Goal: Task Accomplishment & Management: Complete application form

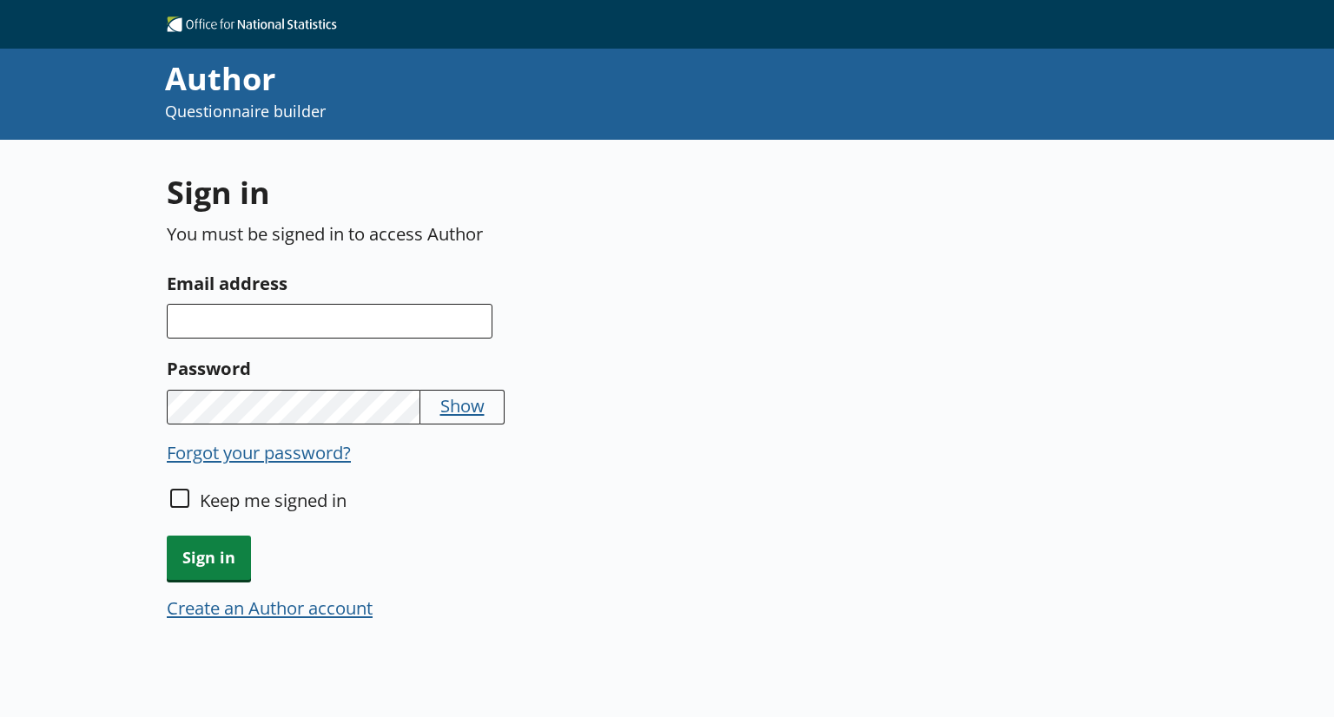
click at [286, 453] on button "Forgot your password?" at bounding box center [259, 452] width 184 height 24
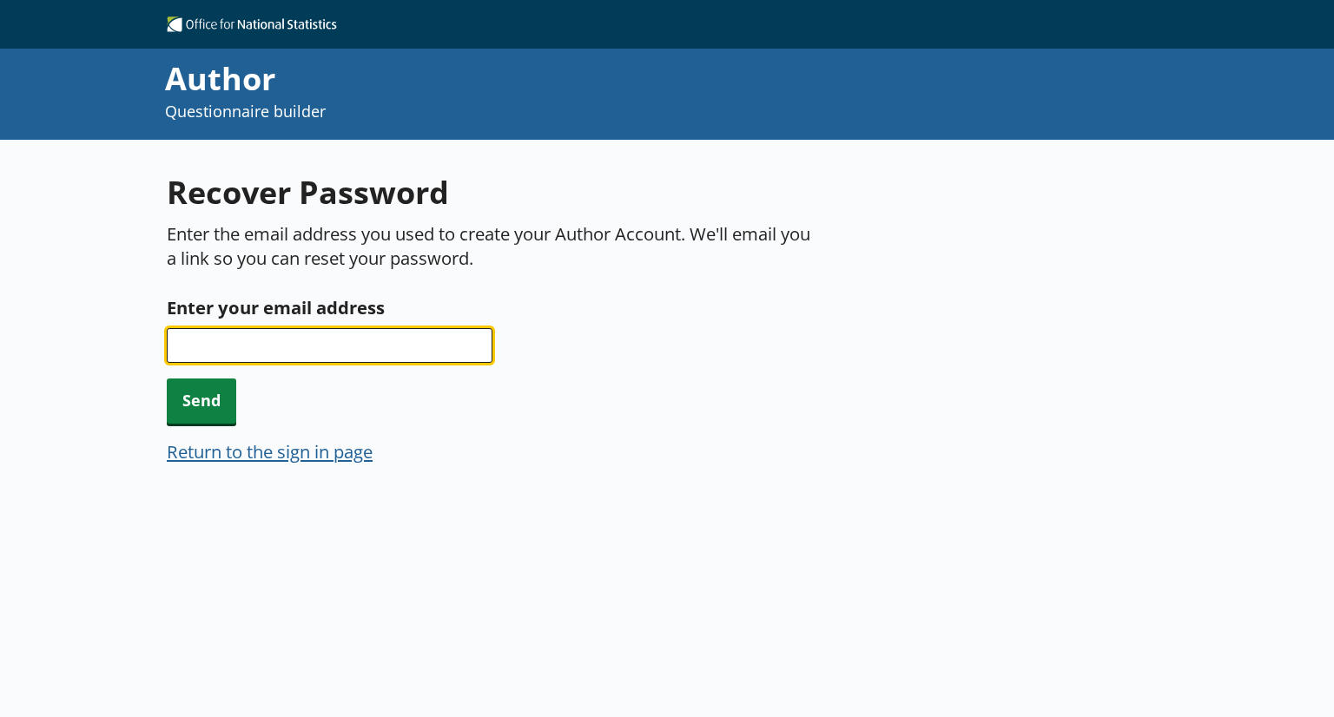
click at [307, 346] on input "Enter your email address" at bounding box center [330, 345] width 326 height 35
type input "[EMAIL_ADDRESS][DOMAIN_NAME]"
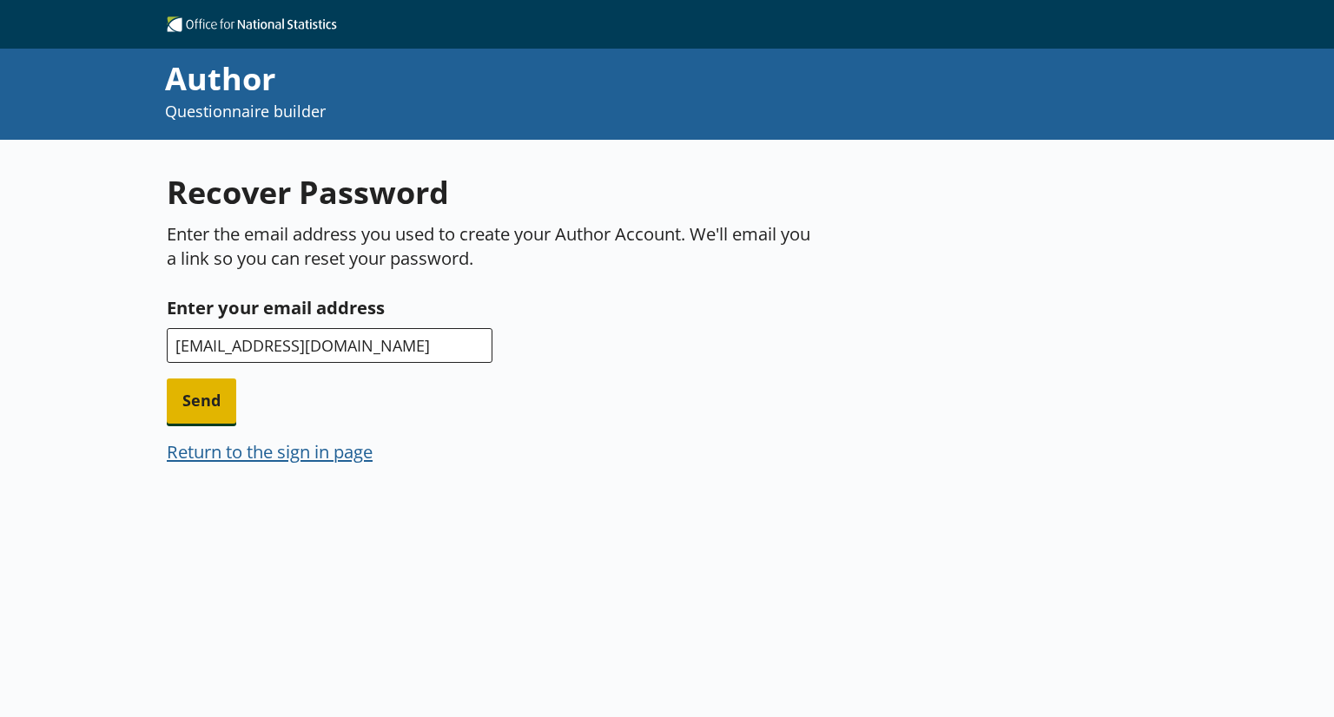
click at [205, 408] on span "Send" at bounding box center [201, 401] width 69 height 44
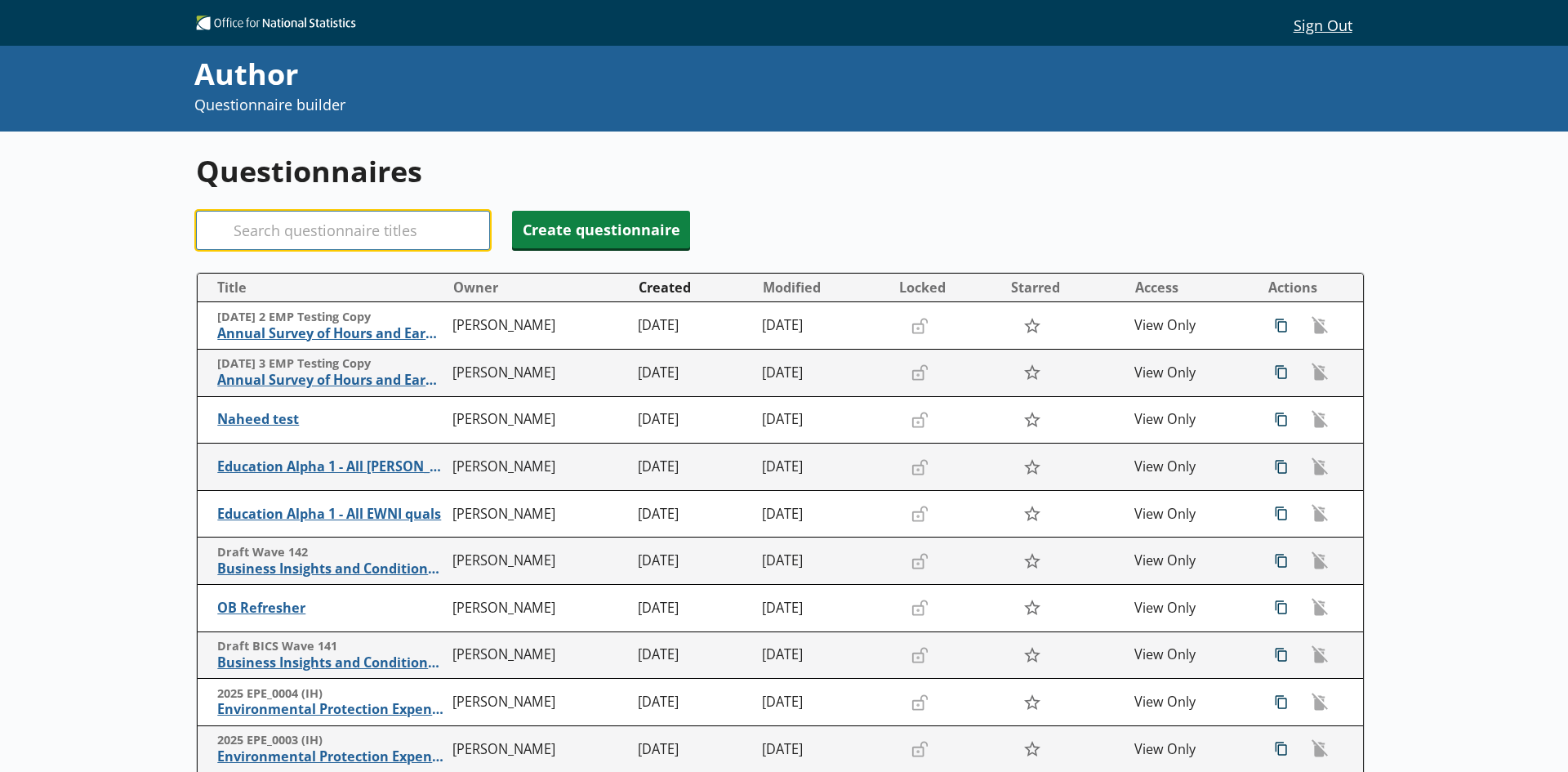
click at [284, 237] on input "Search" at bounding box center [342, 230] width 294 height 39
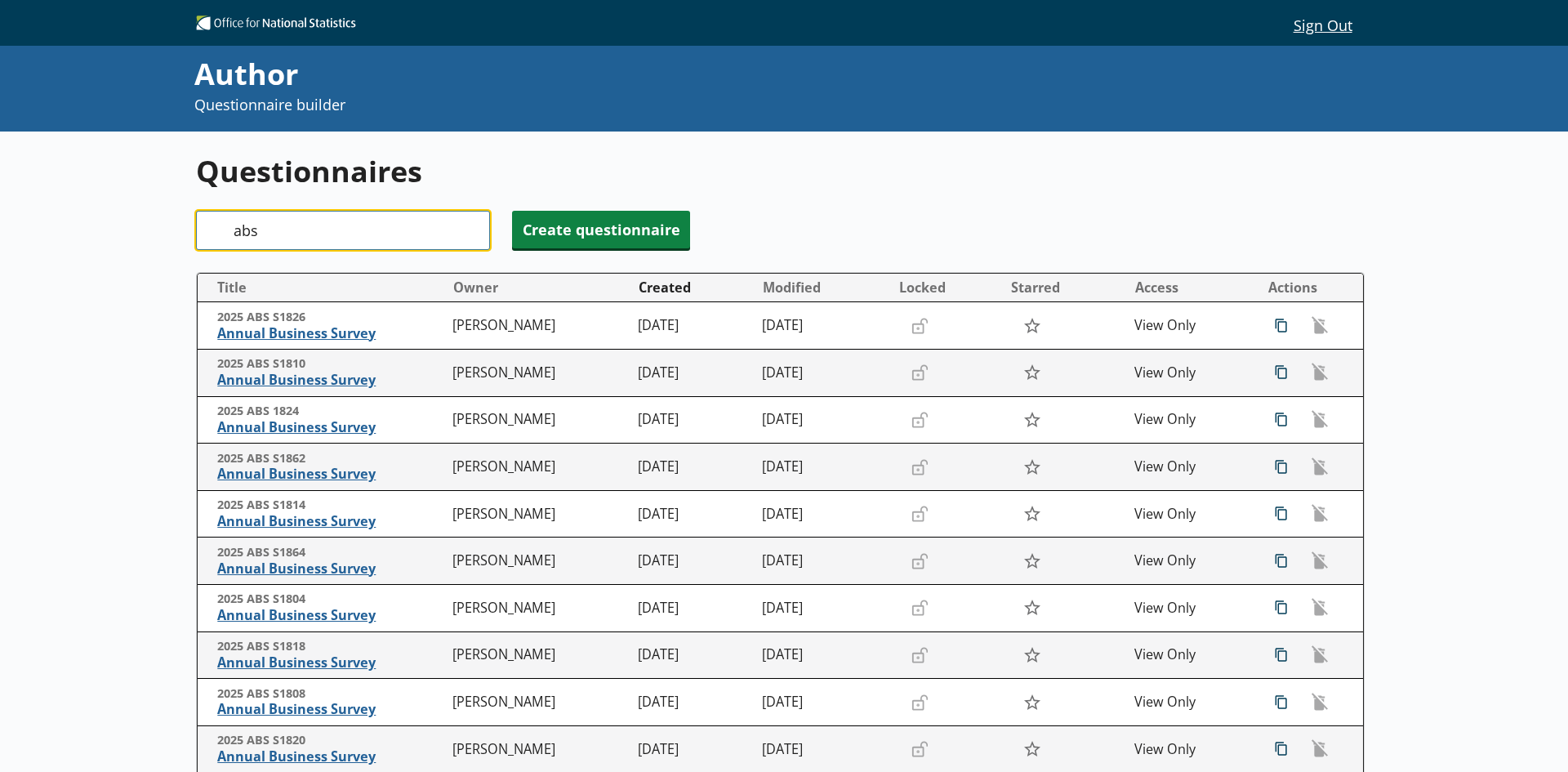
type input "abs"
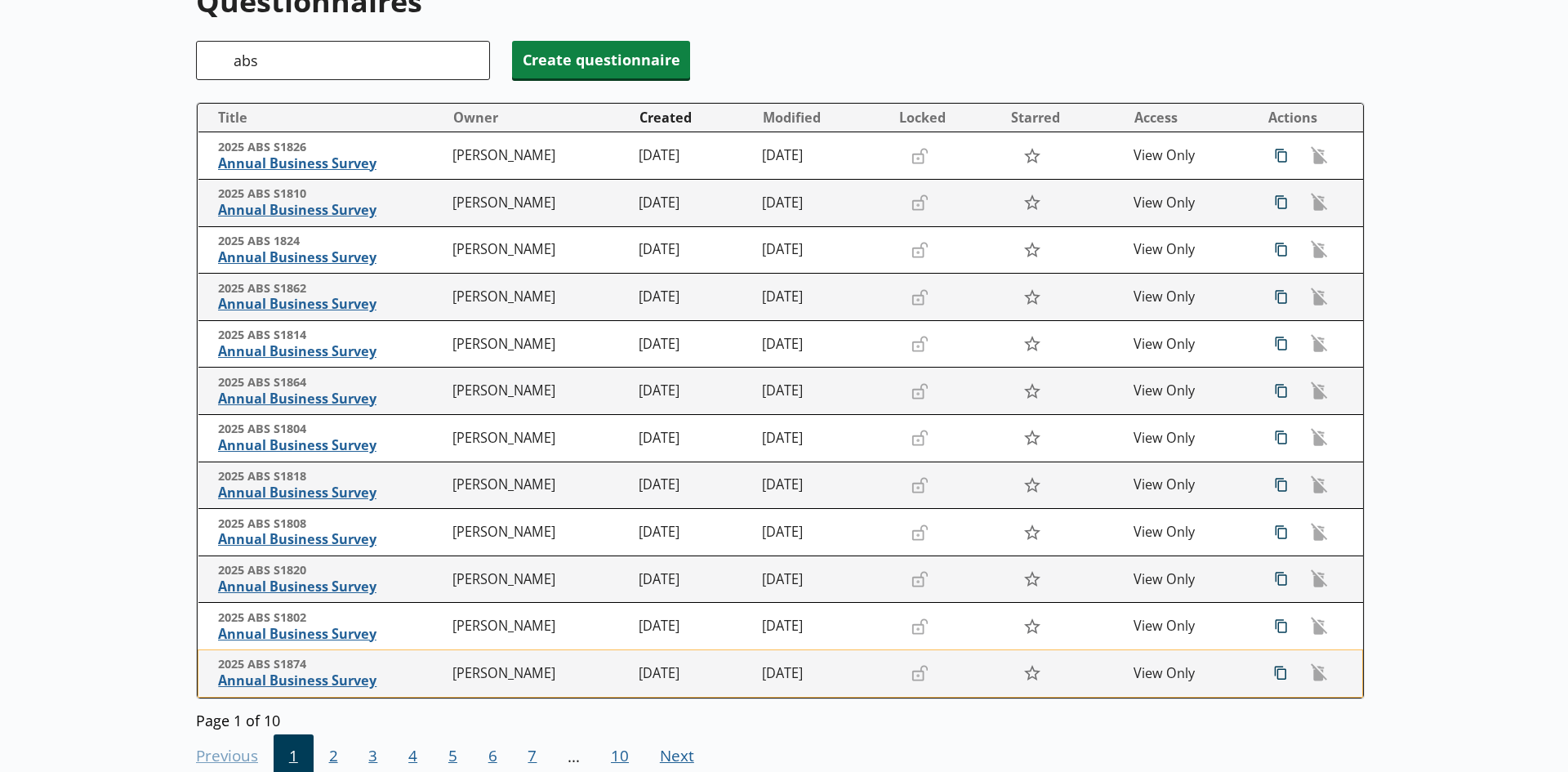
scroll to position [274, 0]
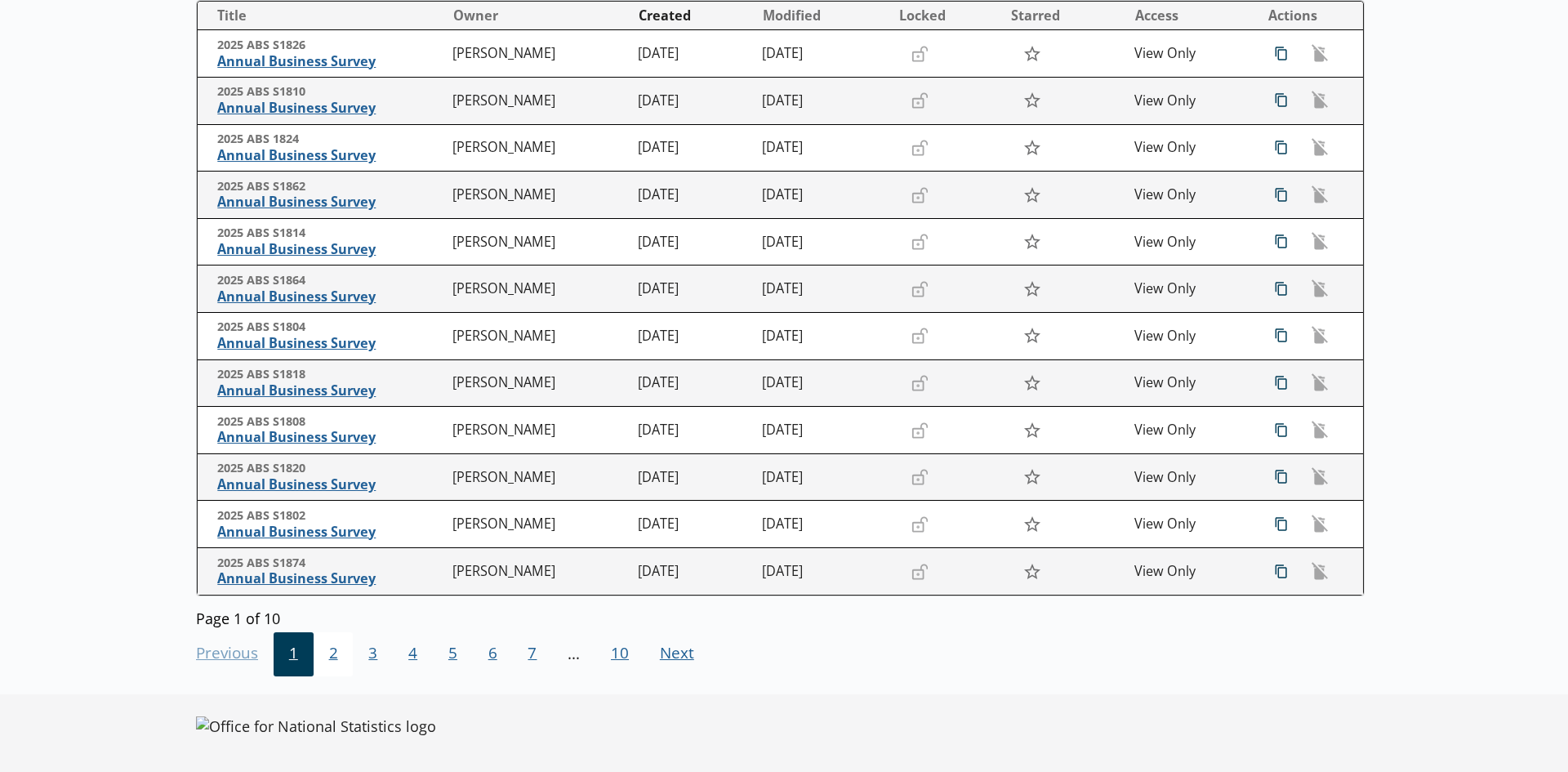
click at [332, 656] on span "2" at bounding box center [334, 654] width 40 height 44
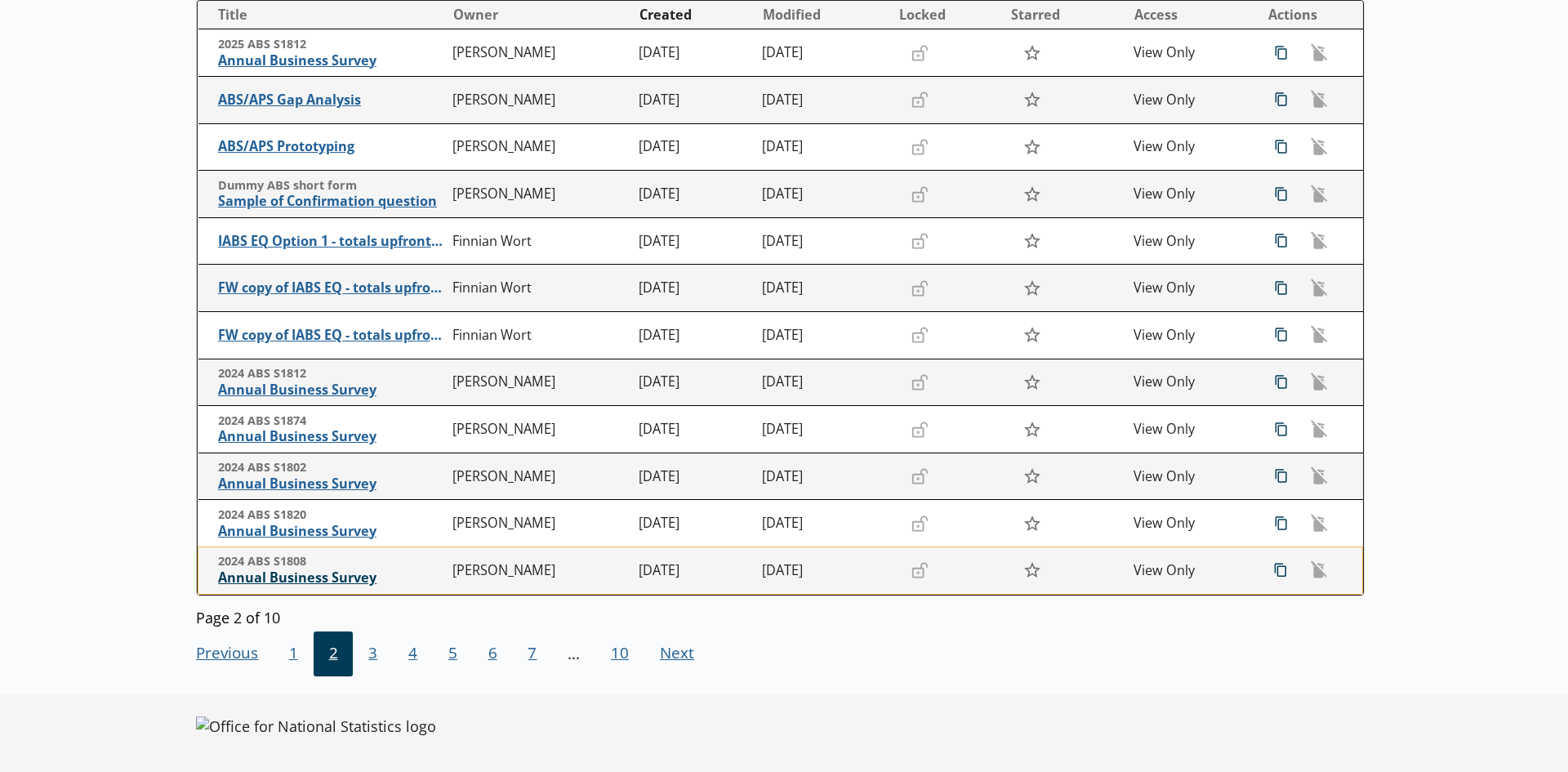
click at [320, 577] on span "Annual Business Survey" at bounding box center [331, 577] width 227 height 17
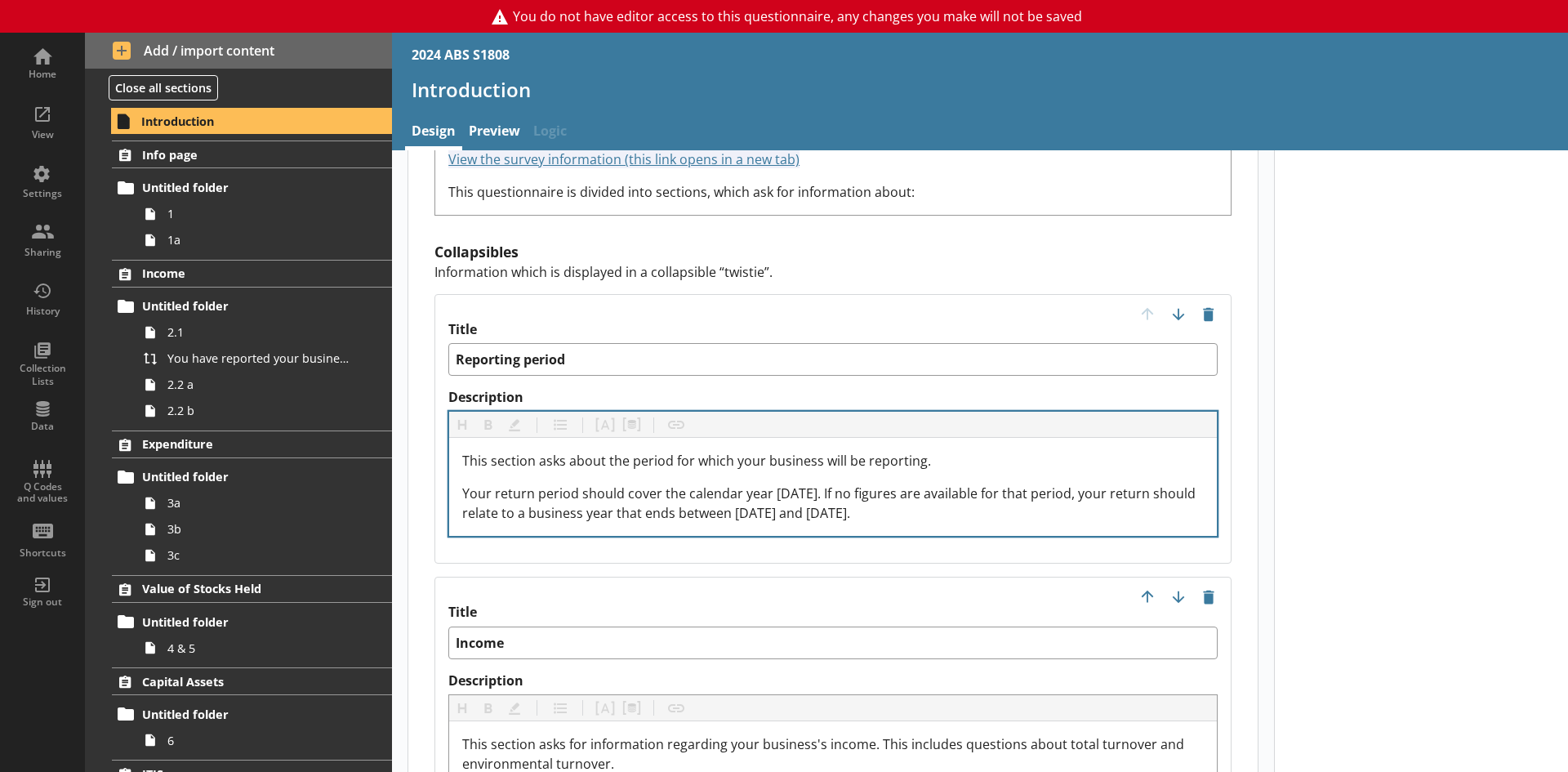
scroll to position [1552, 0]
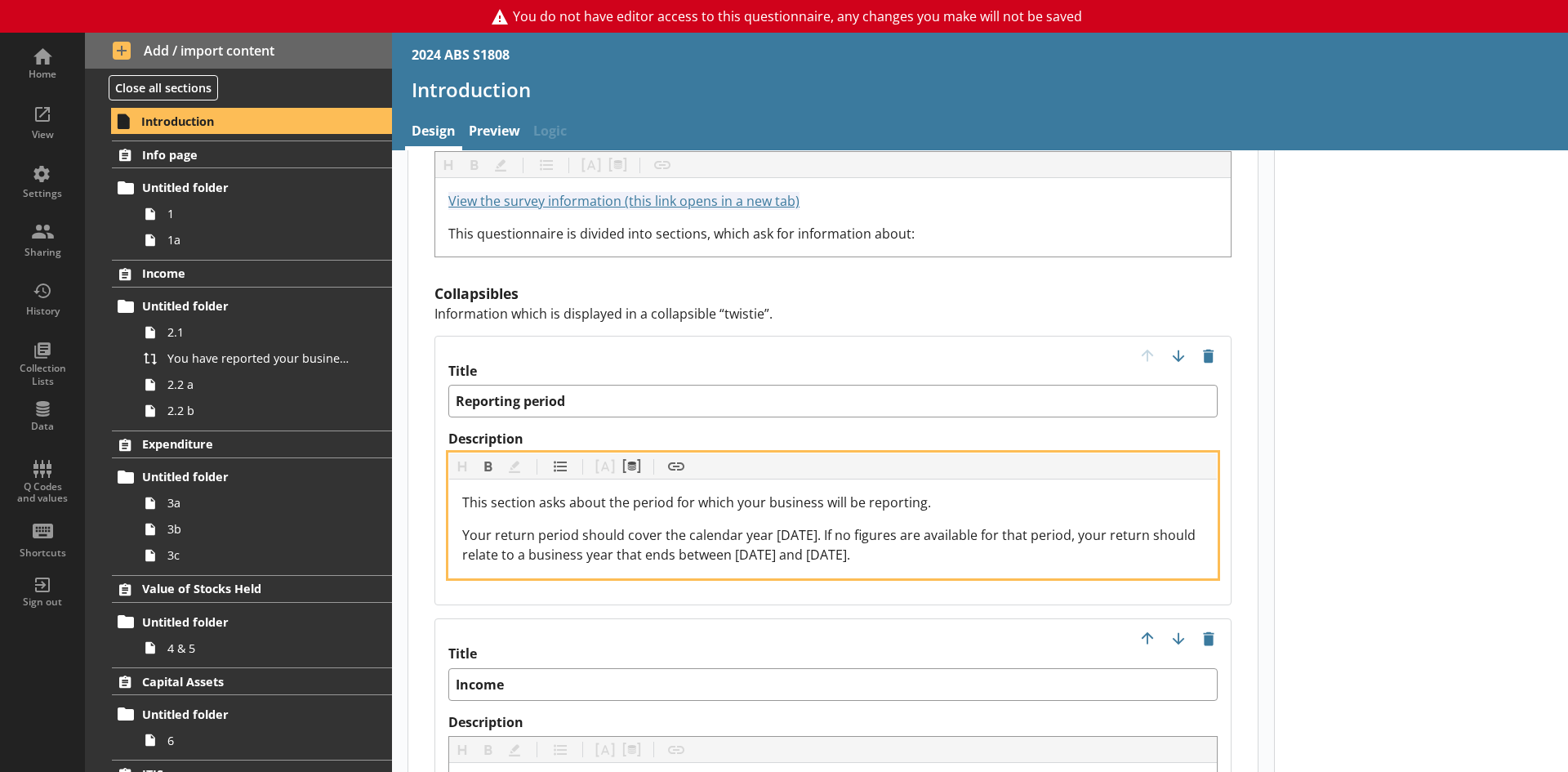
drag, startPoint x: 731, startPoint y: 539, endPoint x: 927, endPoint y: 541, distance: 196.0
click at [927, 541] on div "Your return period should cover the calendar year 2024. If no figures are avail…" at bounding box center [833, 545] width 742 height 39
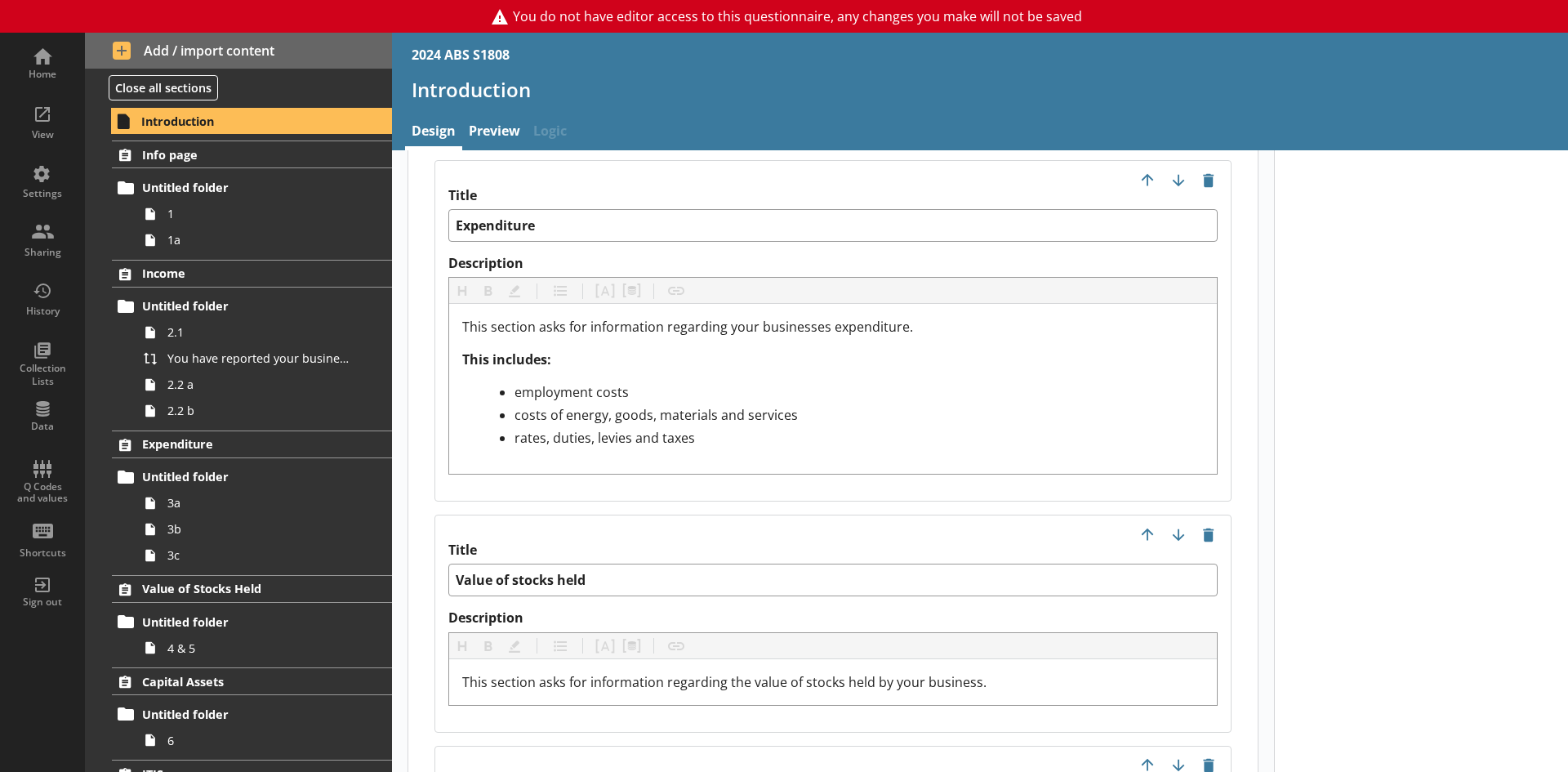
scroll to position [2369, 0]
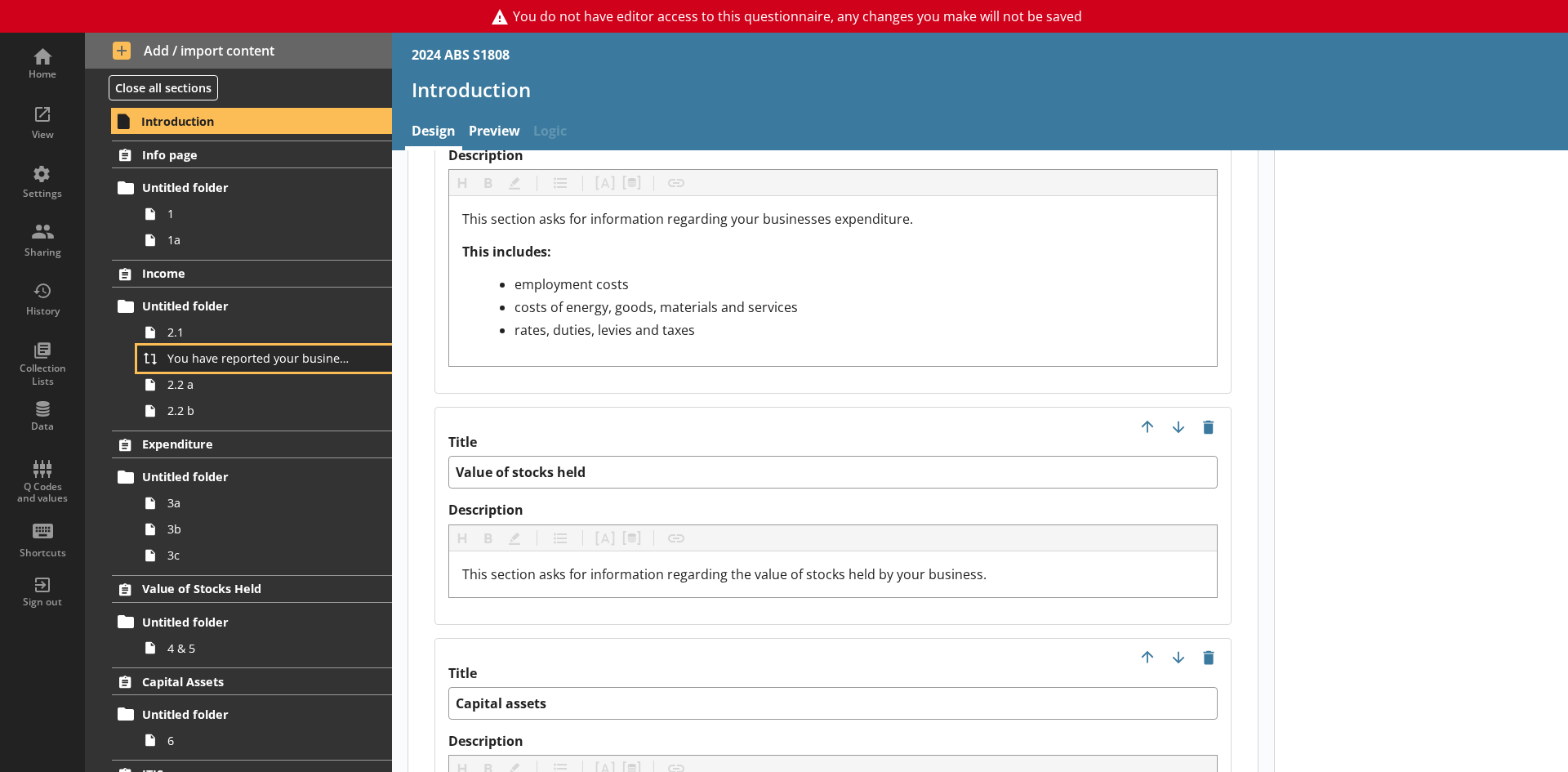
click at [205, 364] on span "You have reported your business's total turnover for the period [From] to [To] …" at bounding box center [259, 358] width 182 height 16
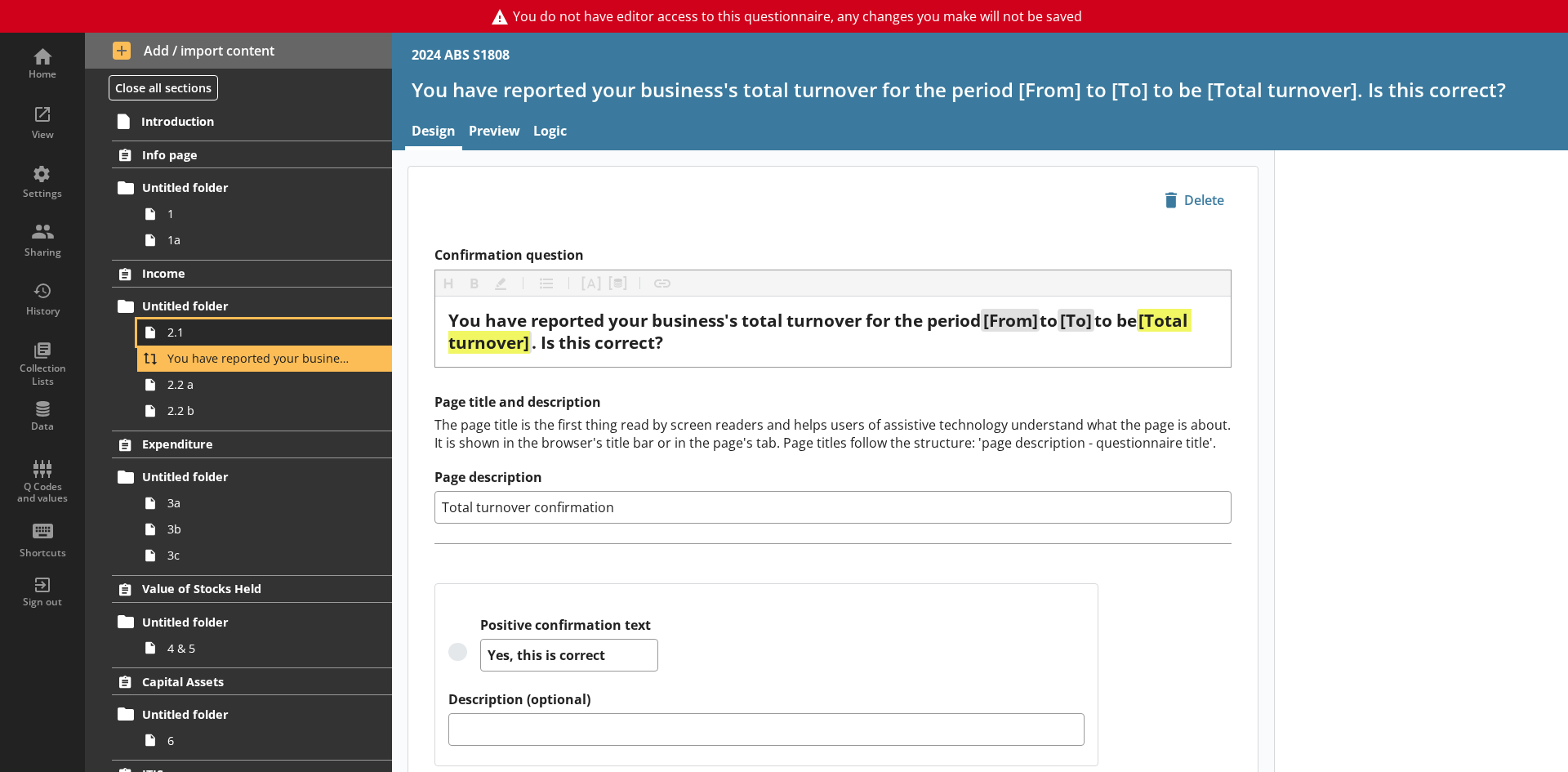
click at [175, 335] on span "2.1" at bounding box center [259, 332] width 182 height 16
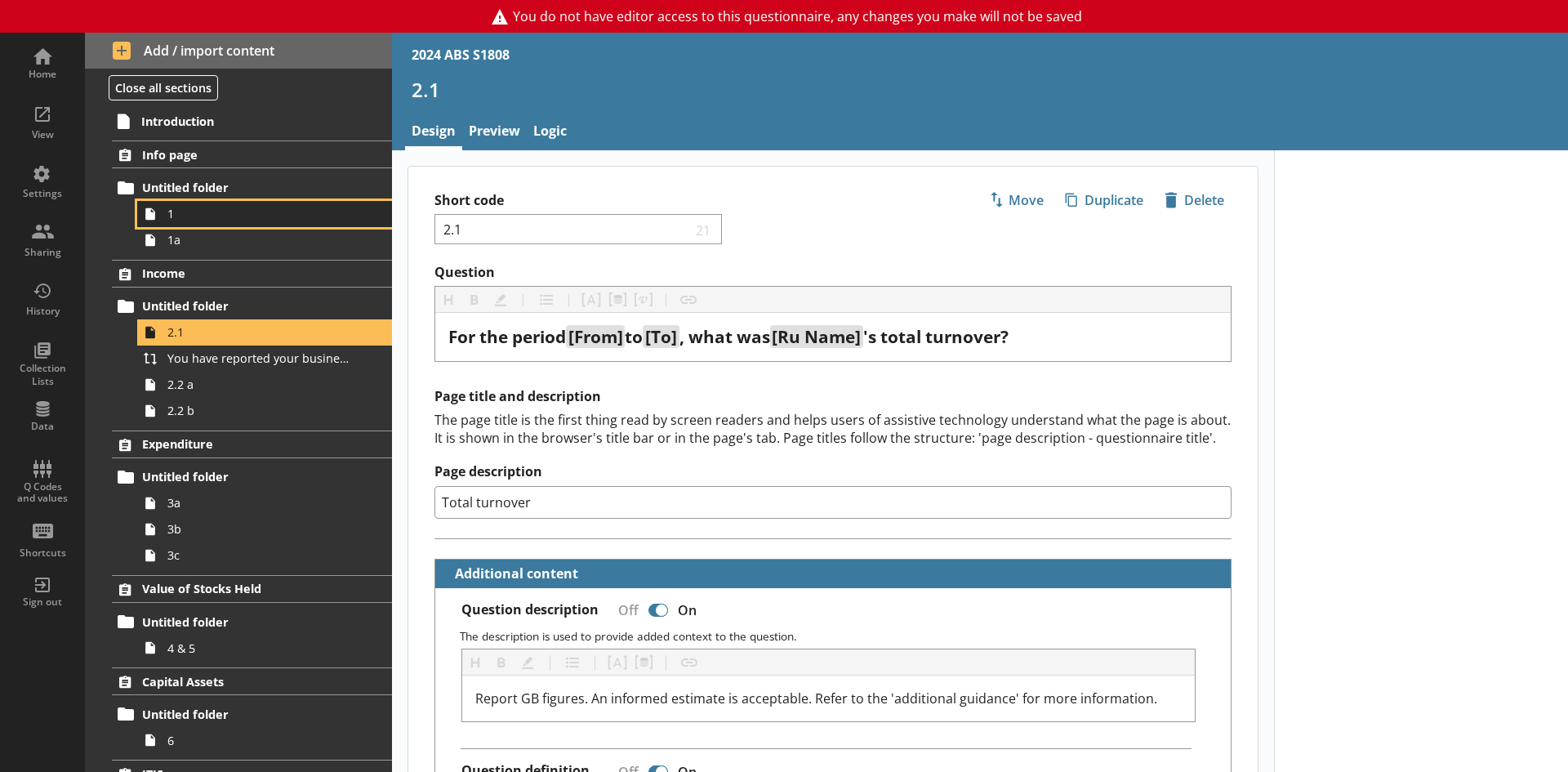
click at [193, 216] on span "1" at bounding box center [259, 213] width 182 height 16
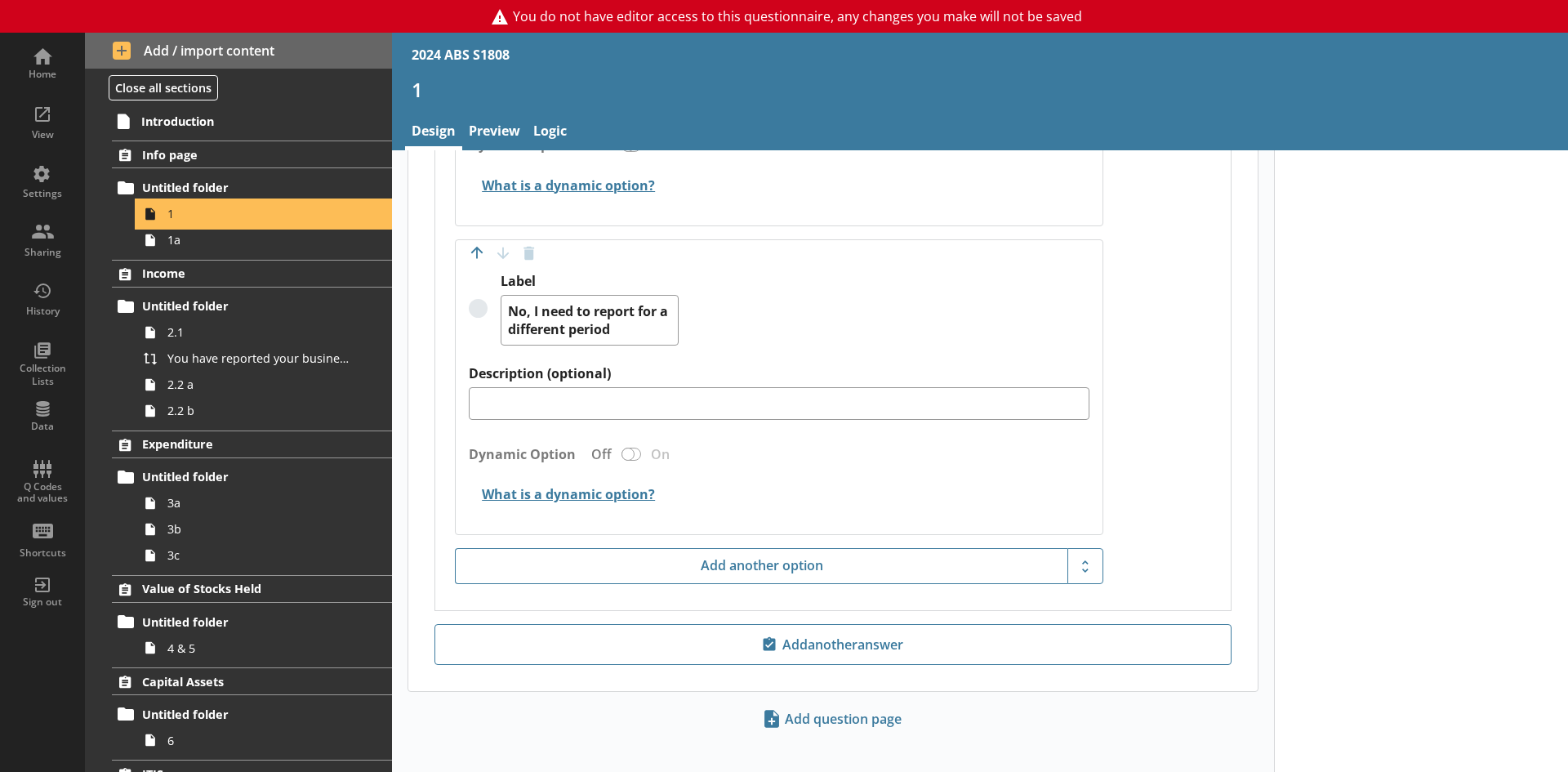
scroll to position [1414, 0]
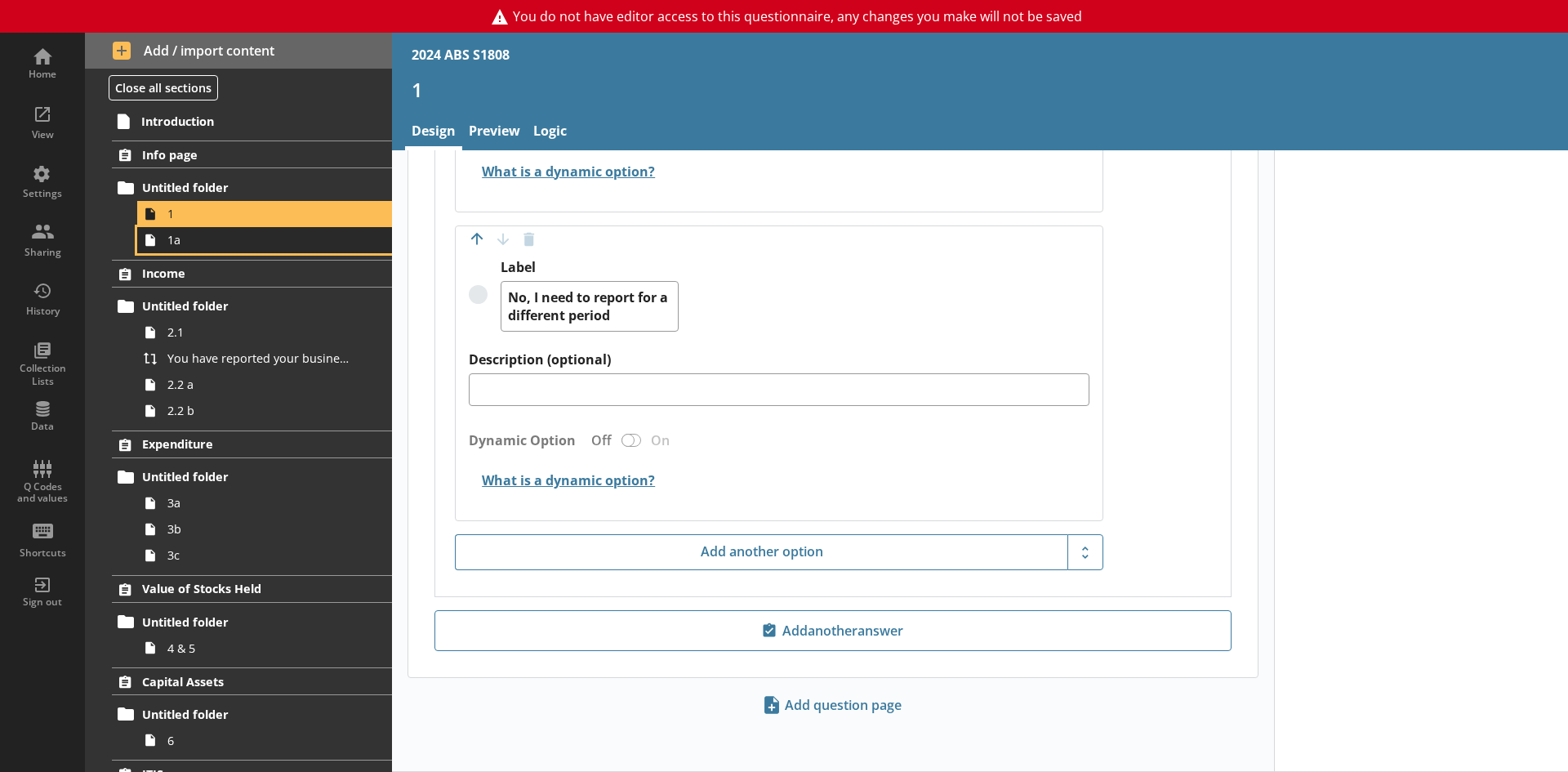
click at [188, 247] on span "1a" at bounding box center [259, 240] width 182 height 16
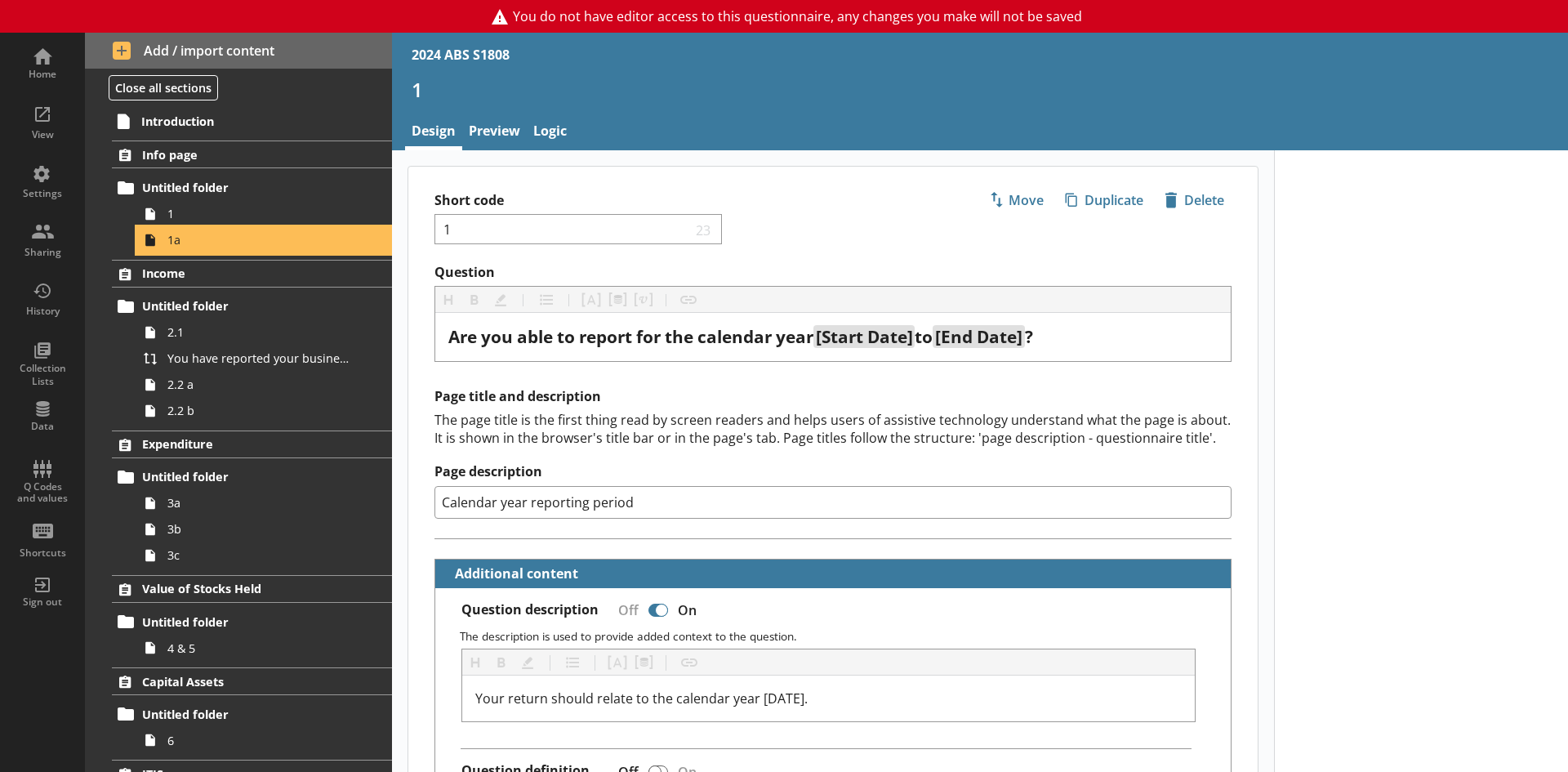
type textarea "x"
select select "ref_p_end_date"
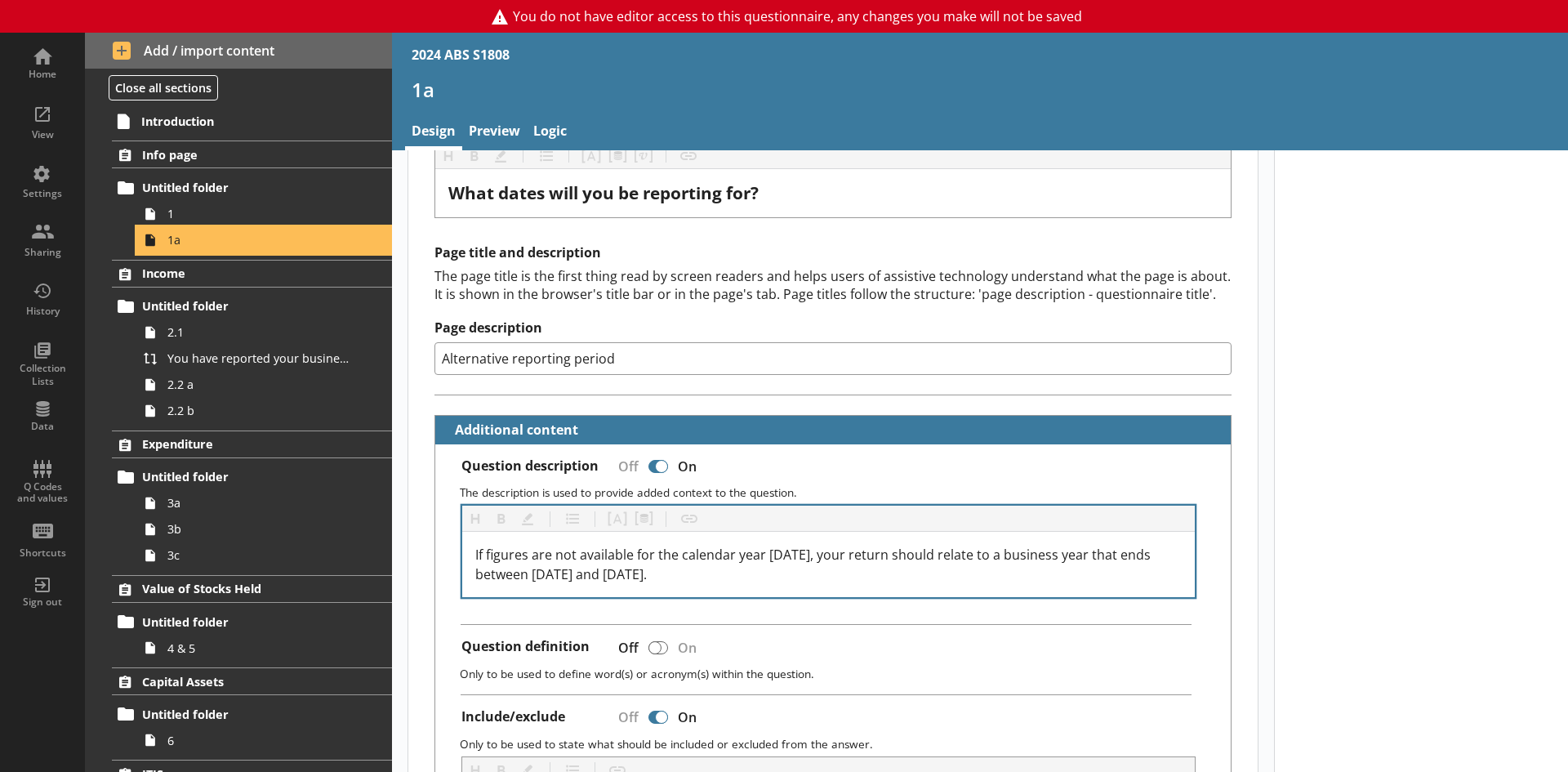
scroll to position [408, 0]
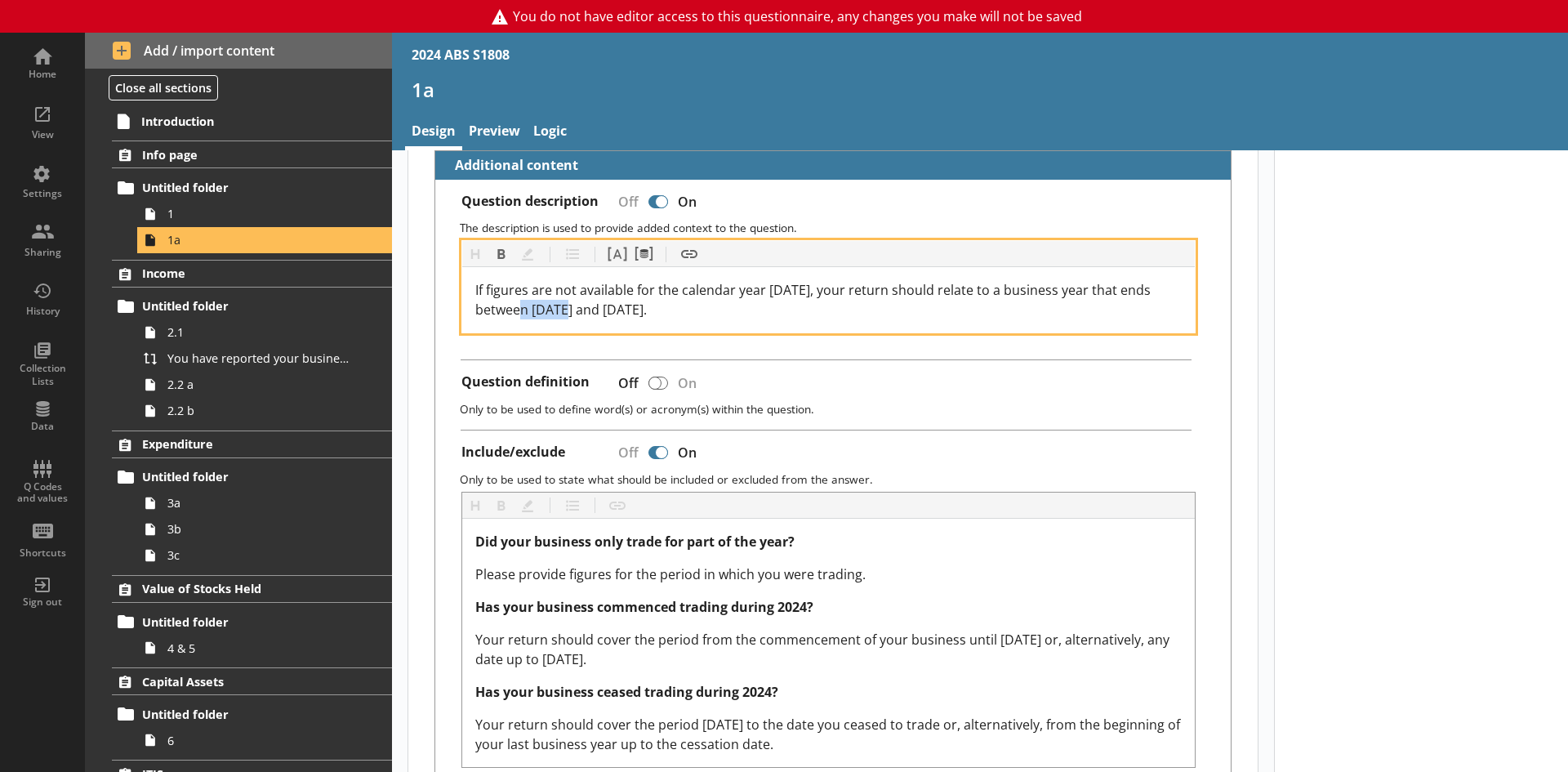
drag, startPoint x: 533, startPoint y: 311, endPoint x: 650, endPoint y: 311, distance: 117.0
click at [617, 311] on span "If figures are not available for the calendar year 2024, your return should rel…" at bounding box center [815, 300] width 679 height 38
drag, startPoint x: 650, startPoint y: 311, endPoint x: 750, endPoint y: 313, distance: 100.0
click at [750, 313] on div "If figures are not available for the calendar year 2024, your return should rel…" at bounding box center [828, 300] width 706 height 39
click at [734, 313] on div "If figures are not available for the calendar year 2024, your return should rel…" at bounding box center [828, 300] width 706 height 39
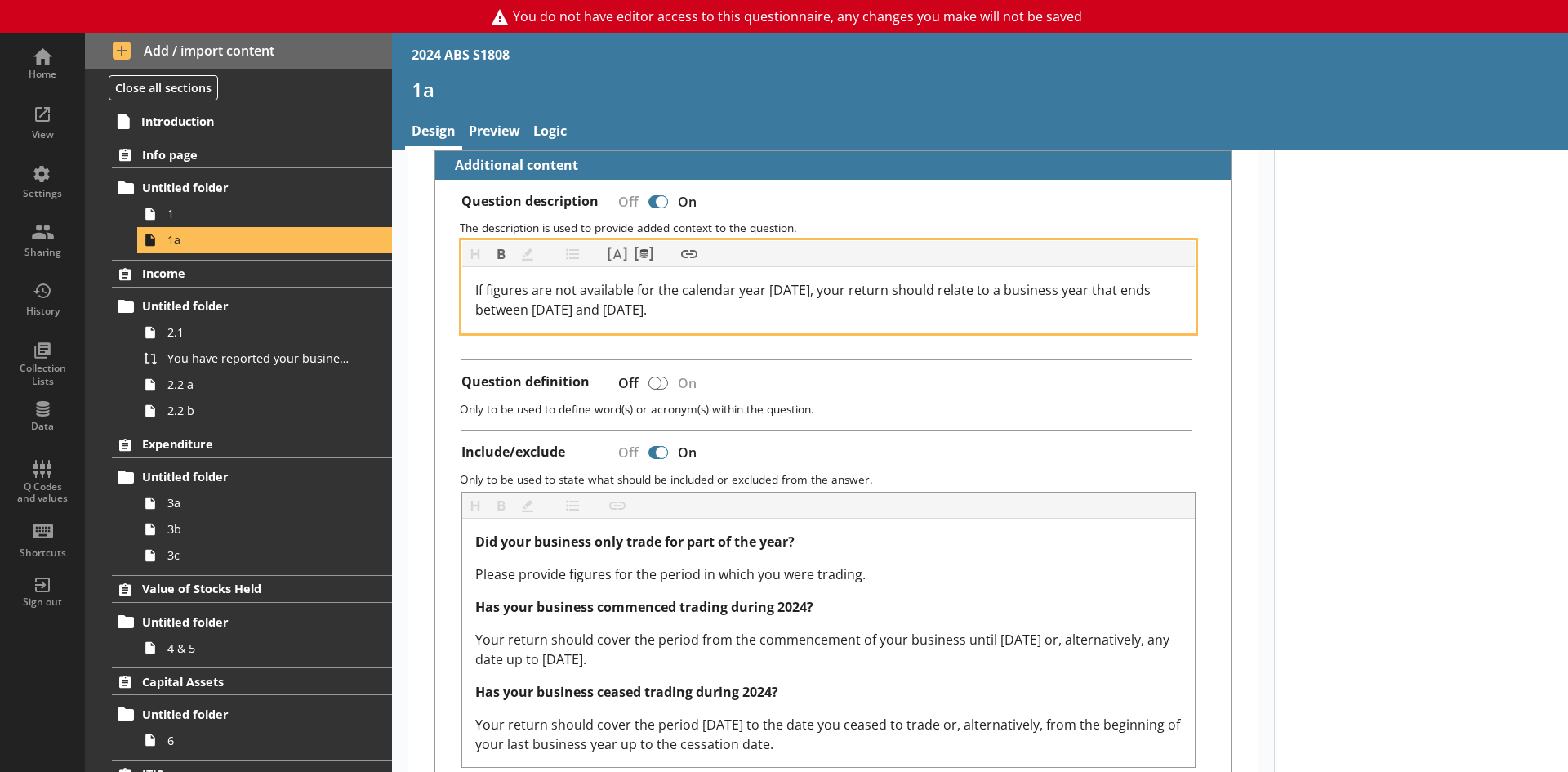
drag, startPoint x: 531, startPoint y: 307, endPoint x: 731, endPoint y: 308, distance: 200.0
click at [731, 308] on div "If figures are not available for the calendar year 2024, your return should rel…" at bounding box center [828, 300] width 706 height 39
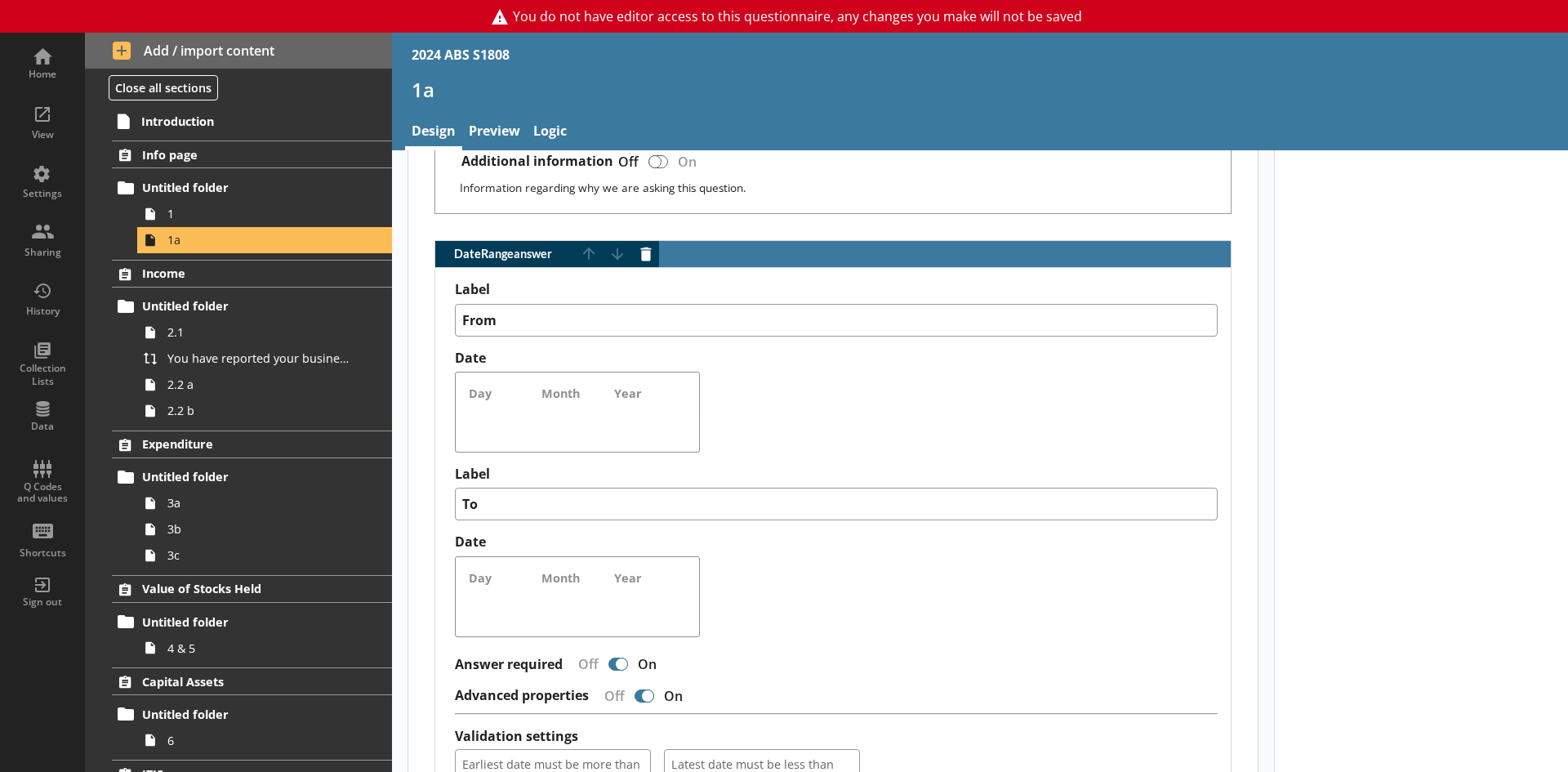
scroll to position [1062, 0]
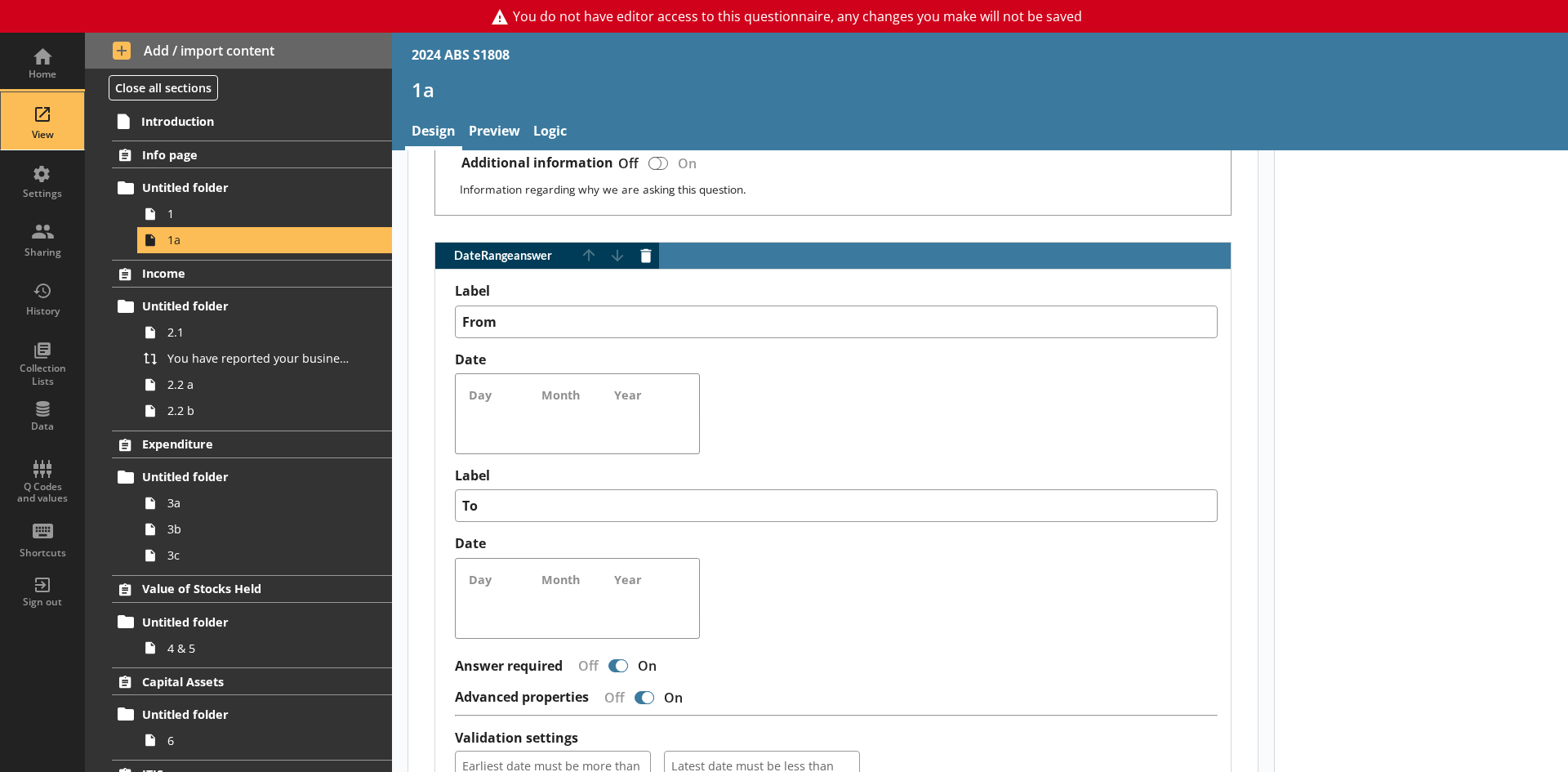
click at [48, 126] on div "View" at bounding box center [42, 120] width 57 height 57
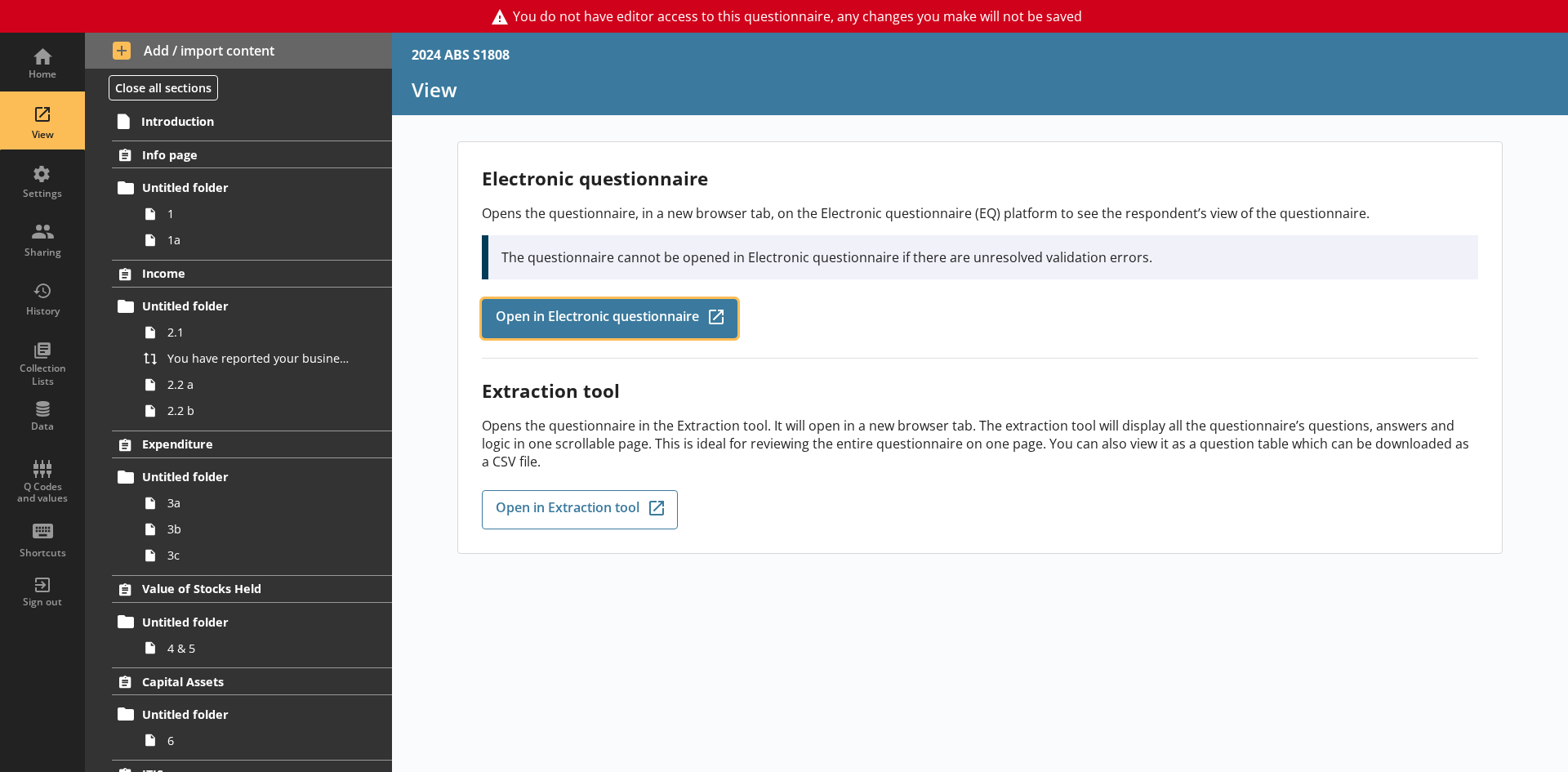
click at [606, 317] on span "Open in Electronic questionnaire" at bounding box center [597, 318] width 203 height 18
